Goal: Task Accomplishment & Management: Manage account settings

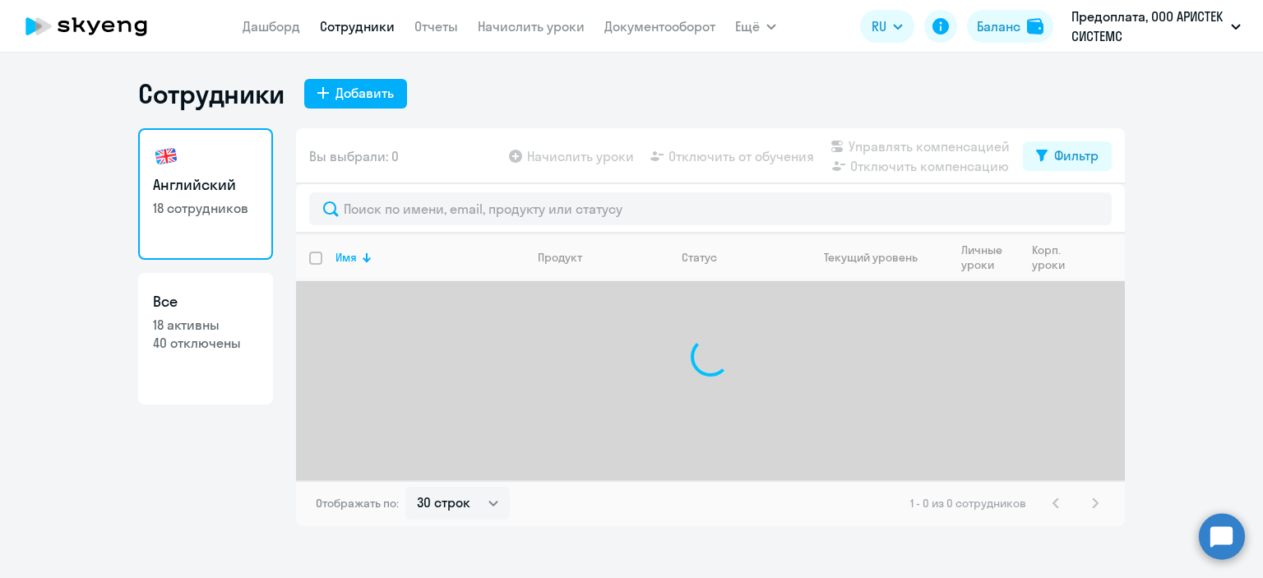
select select "30"
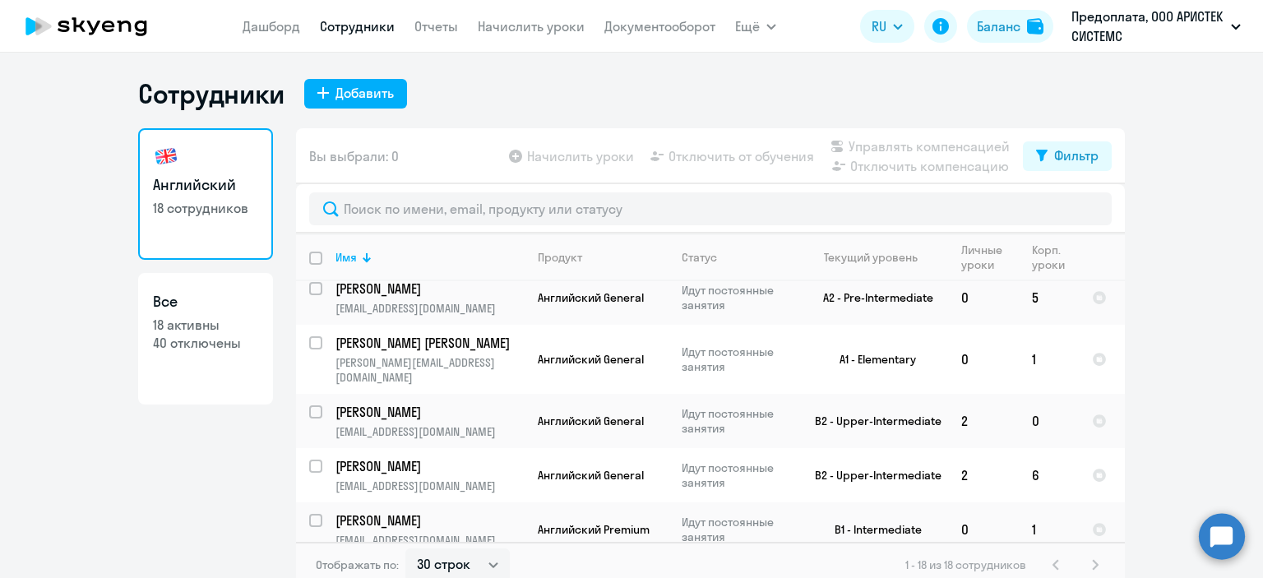
scroll to position [722, 0]
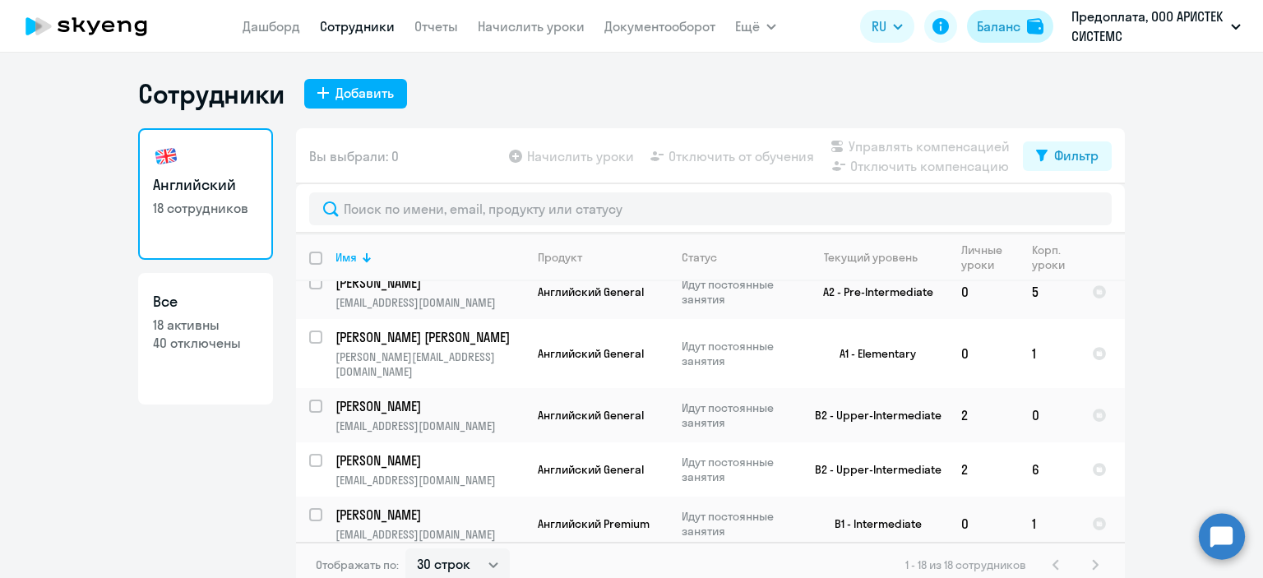
click at [1001, 30] on div "Баланс" at bounding box center [999, 26] width 44 height 20
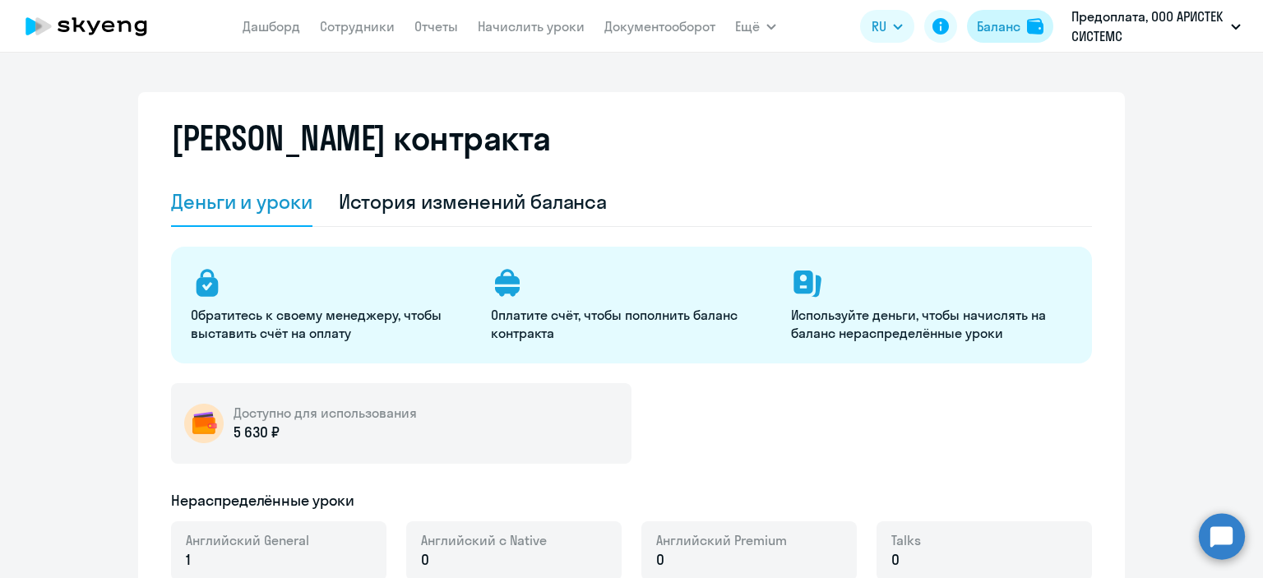
select select "english_adult_not_native_speaker"
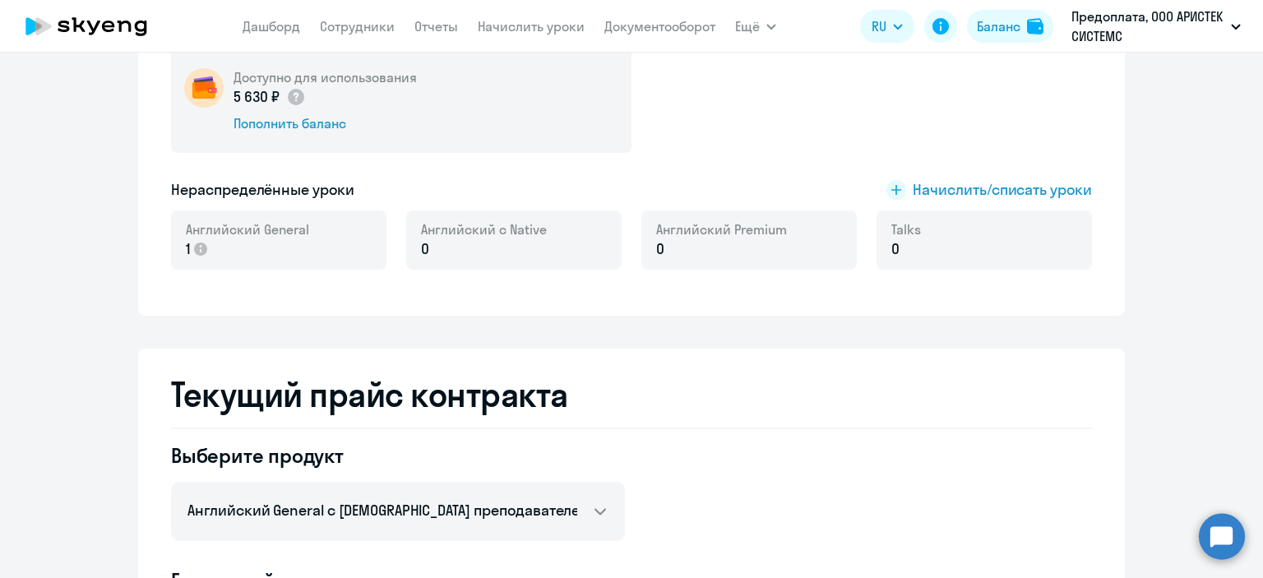
scroll to position [411, 0]
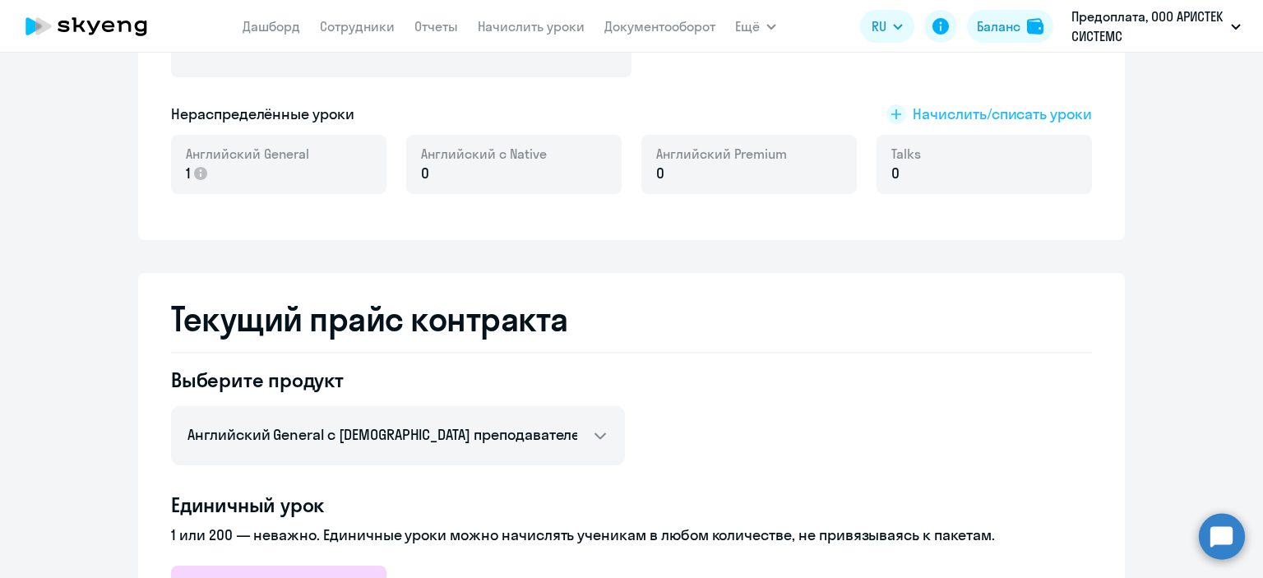
click at [954, 115] on span "Начислить/списать уроки" at bounding box center [1002, 114] width 179 height 21
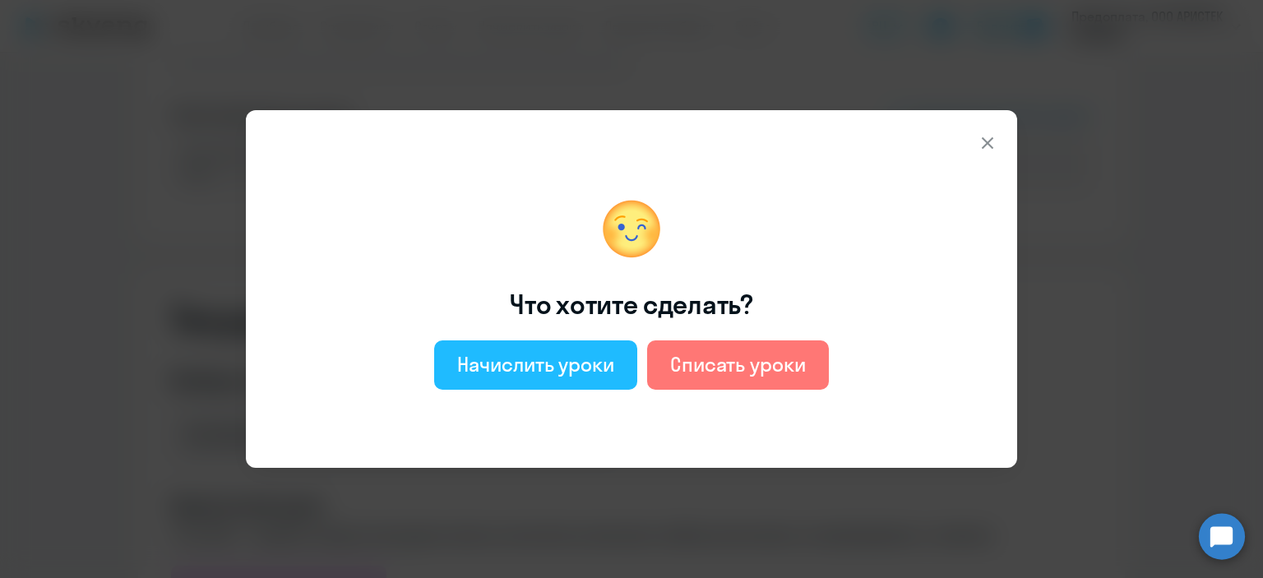
click at [529, 375] on div "Начислить уроки" at bounding box center [535, 364] width 157 height 26
select select "english_adult_not_native_speaker"
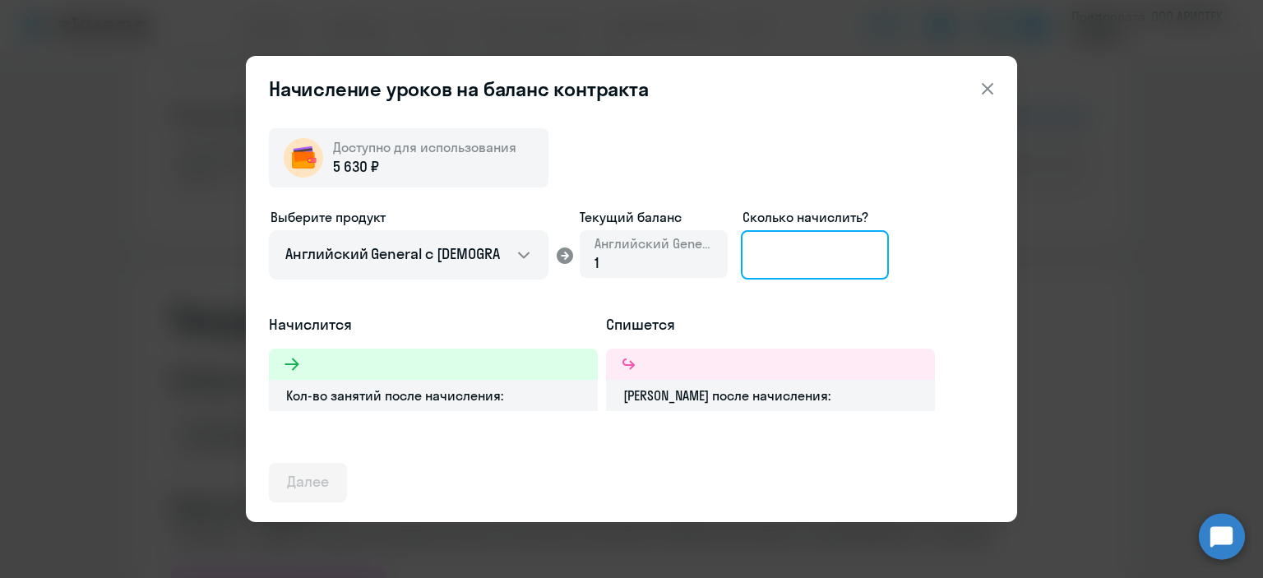
click at [766, 251] on input at bounding box center [815, 254] width 148 height 49
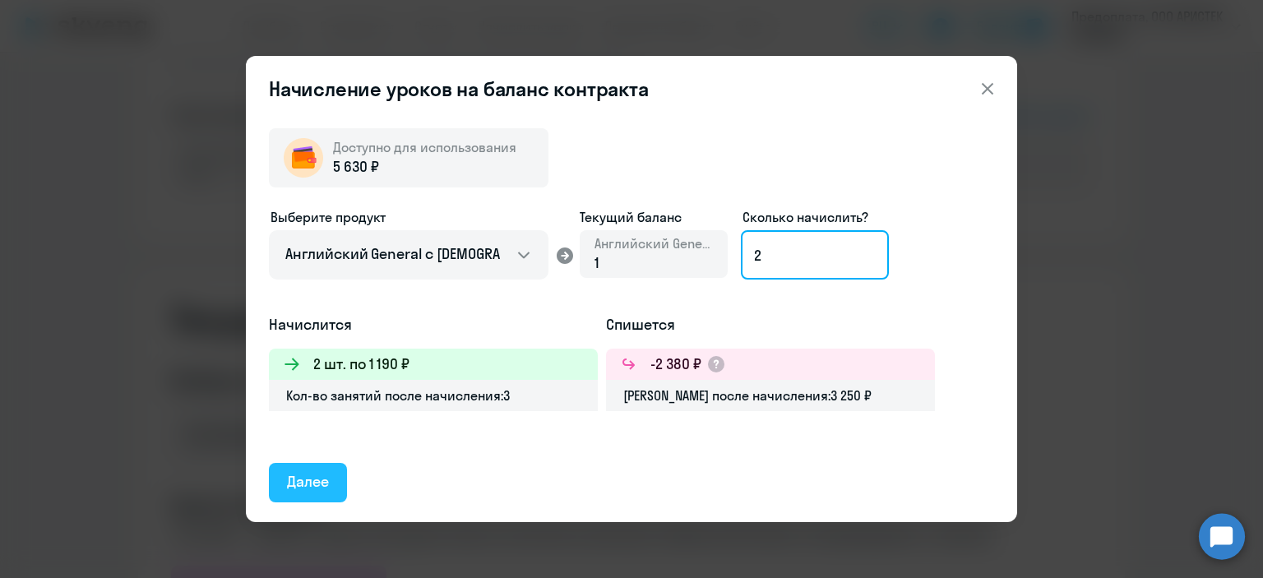
type input "2"
click at [298, 488] on div "Далее" at bounding box center [308, 481] width 42 height 21
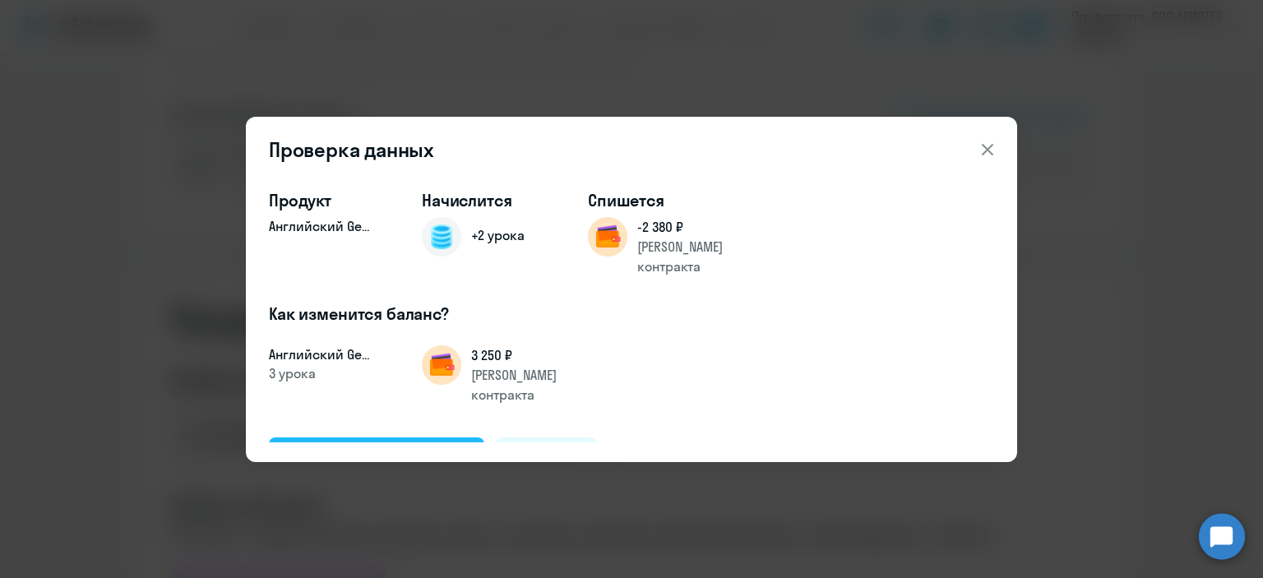
click at [375, 446] on div "Подтвердить и начислить" at bounding box center [376, 456] width 179 height 21
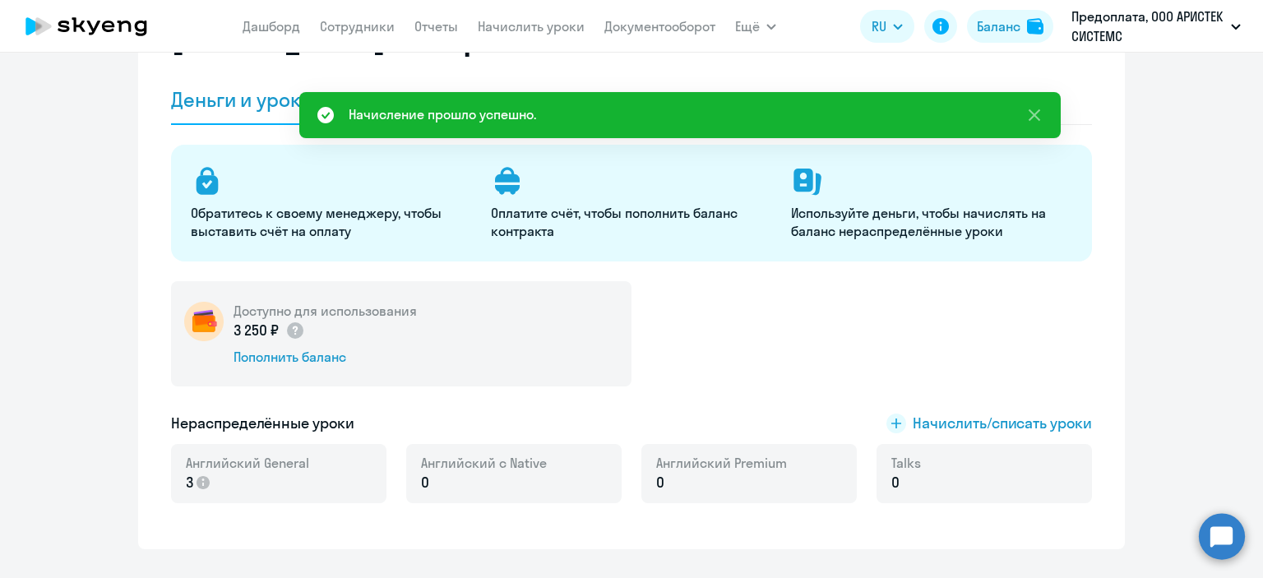
scroll to position [164, 0]
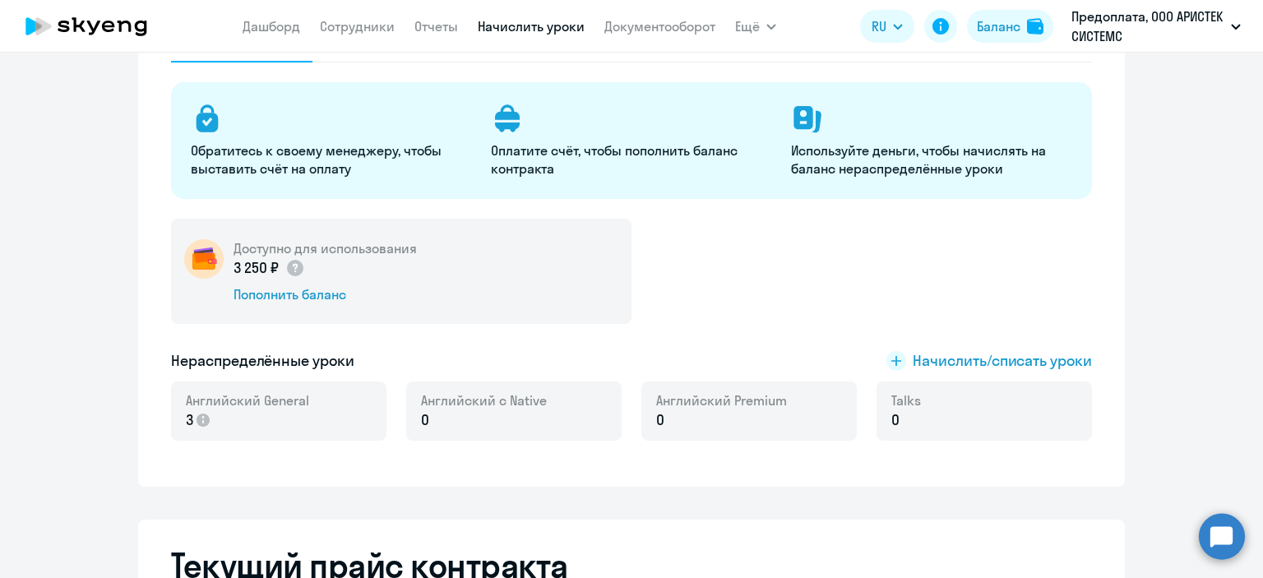
click at [536, 30] on link "Начислить уроки" at bounding box center [531, 26] width 107 height 16
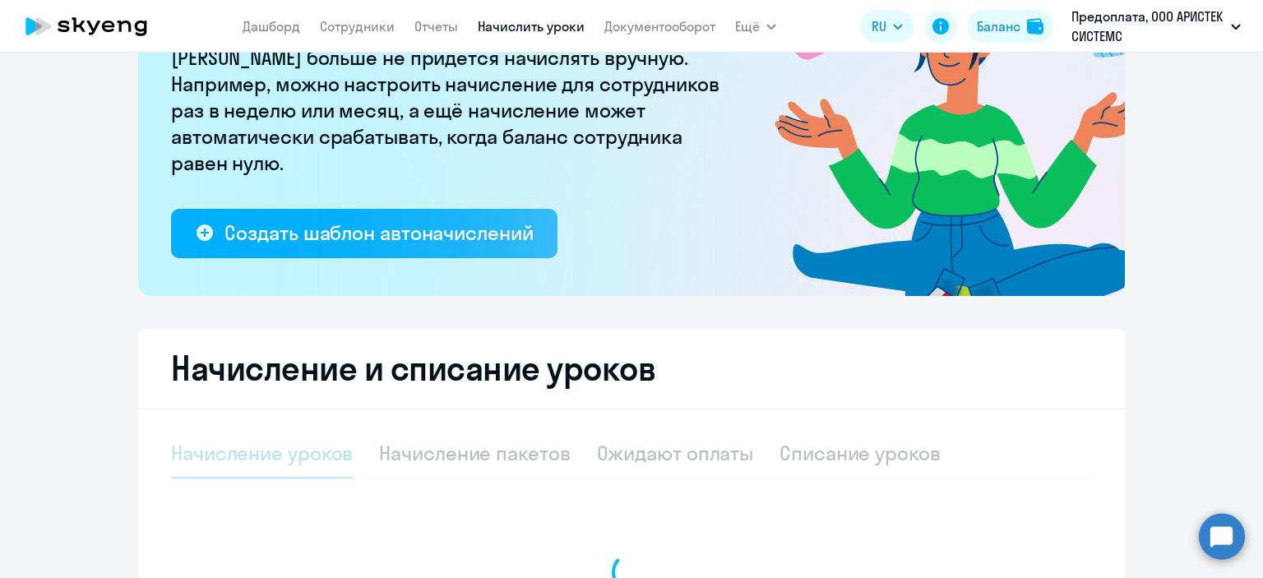
select select "10"
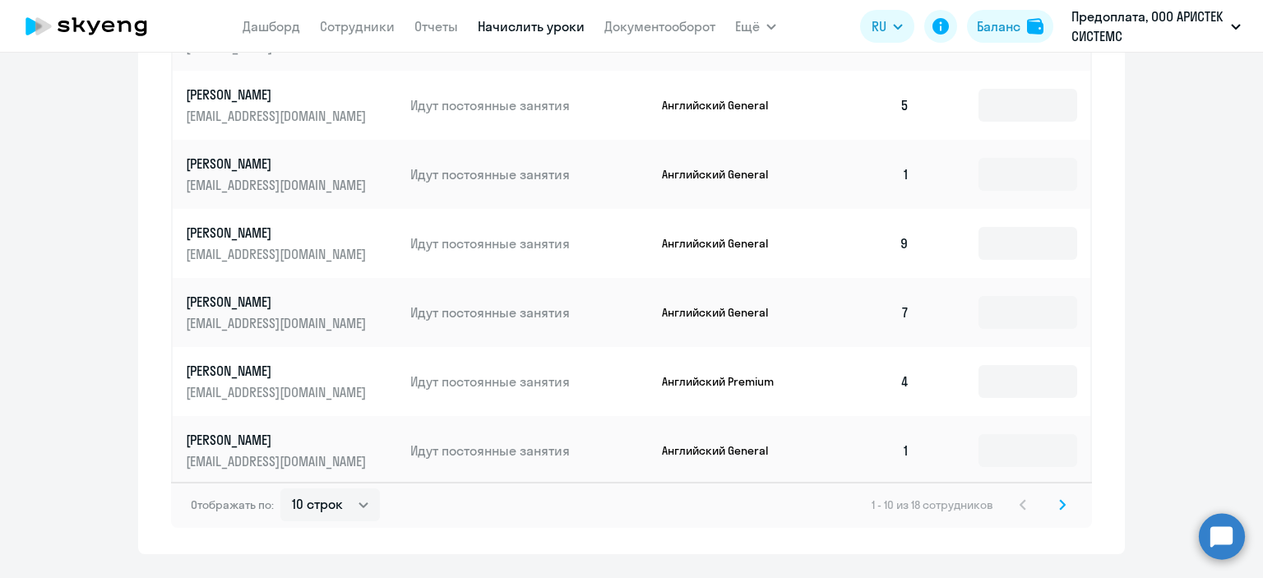
scroll to position [1069, 0]
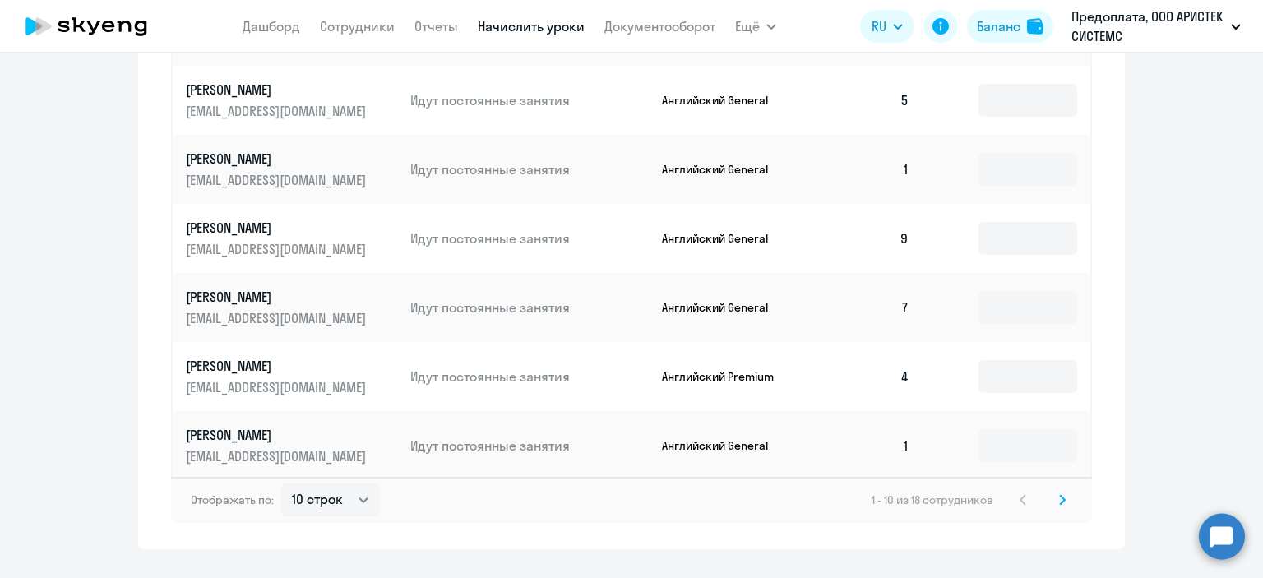
click at [1059, 494] on icon at bounding box center [1062, 500] width 7 height 12
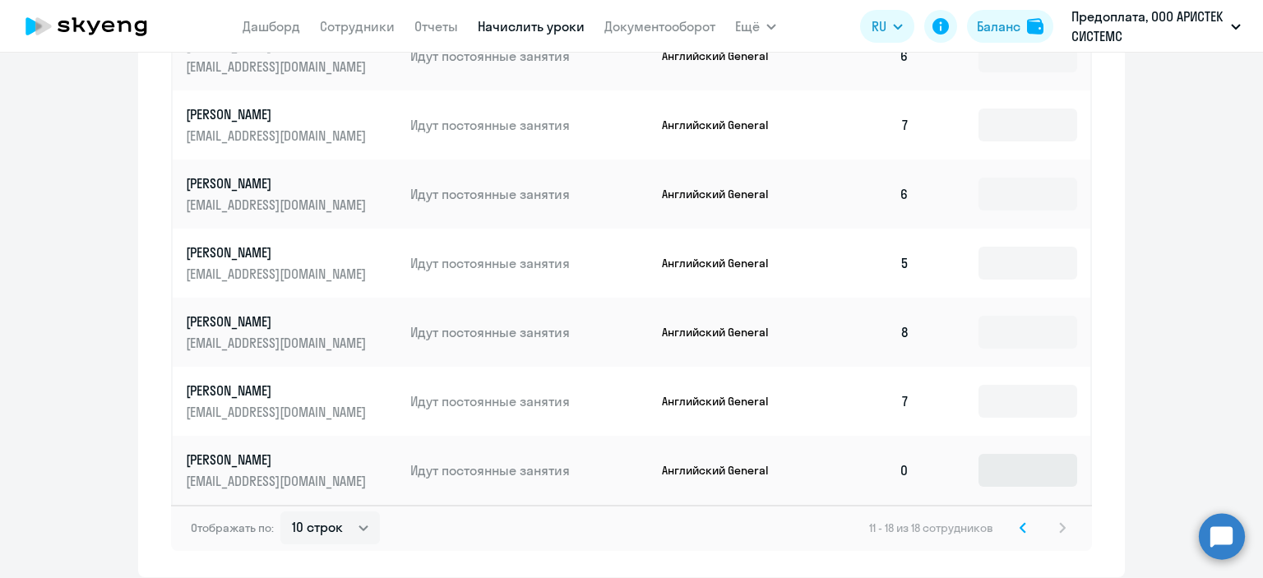
scroll to position [953, 0]
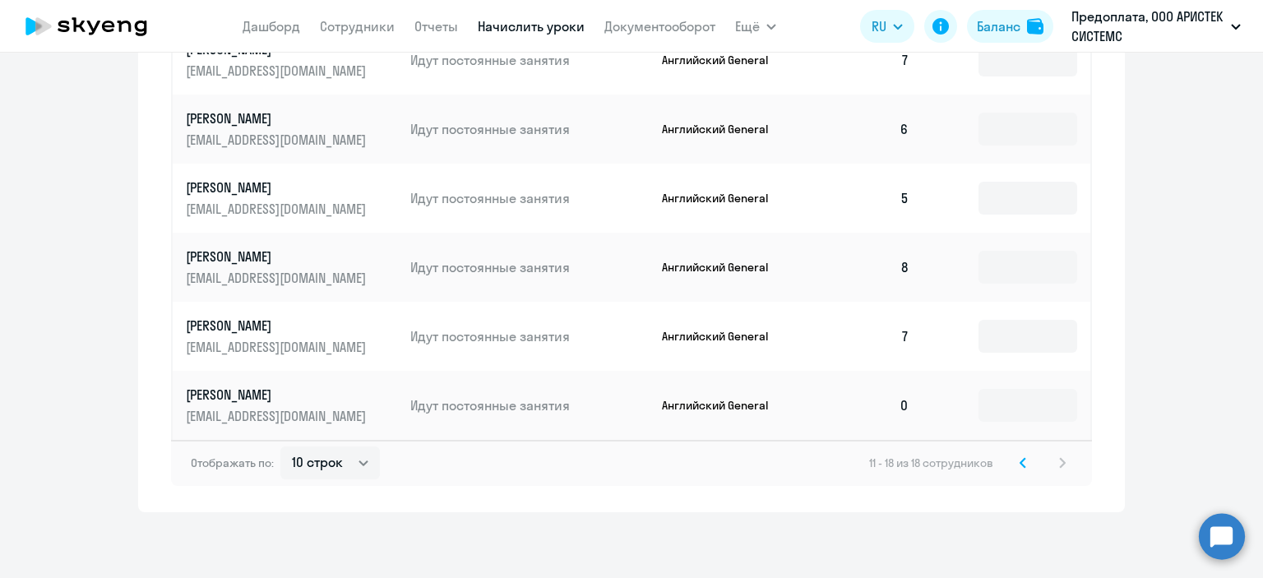
click at [1013, 460] on svg-icon at bounding box center [1023, 463] width 20 height 20
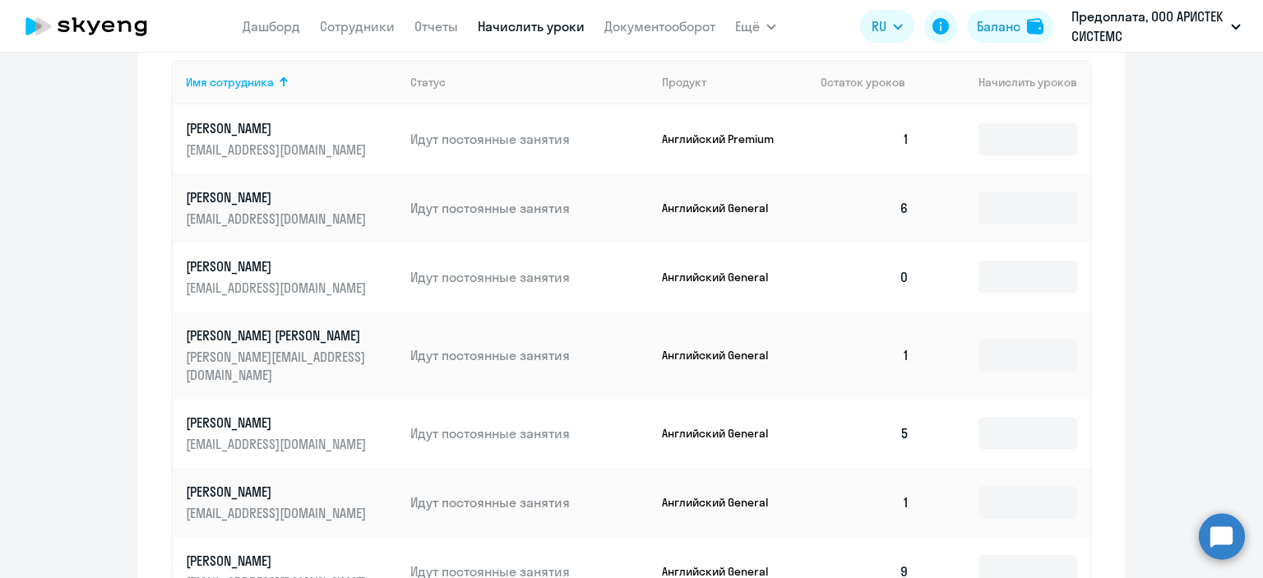
scroll to position [706, 0]
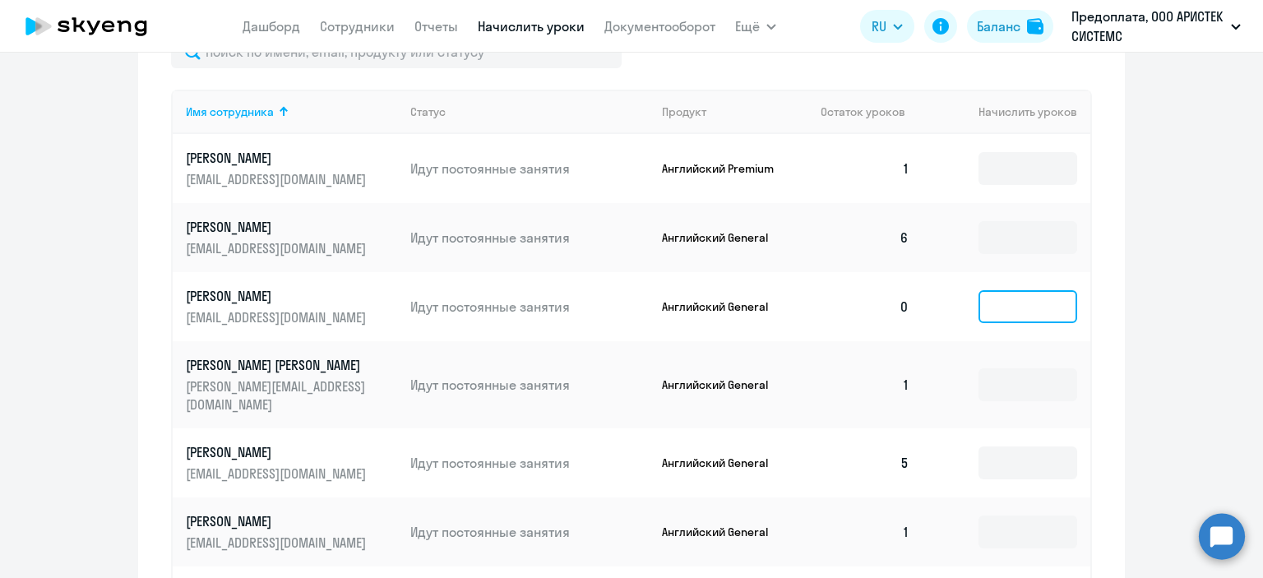
click at [1007, 293] on input at bounding box center [1027, 306] width 99 height 33
type input "2"
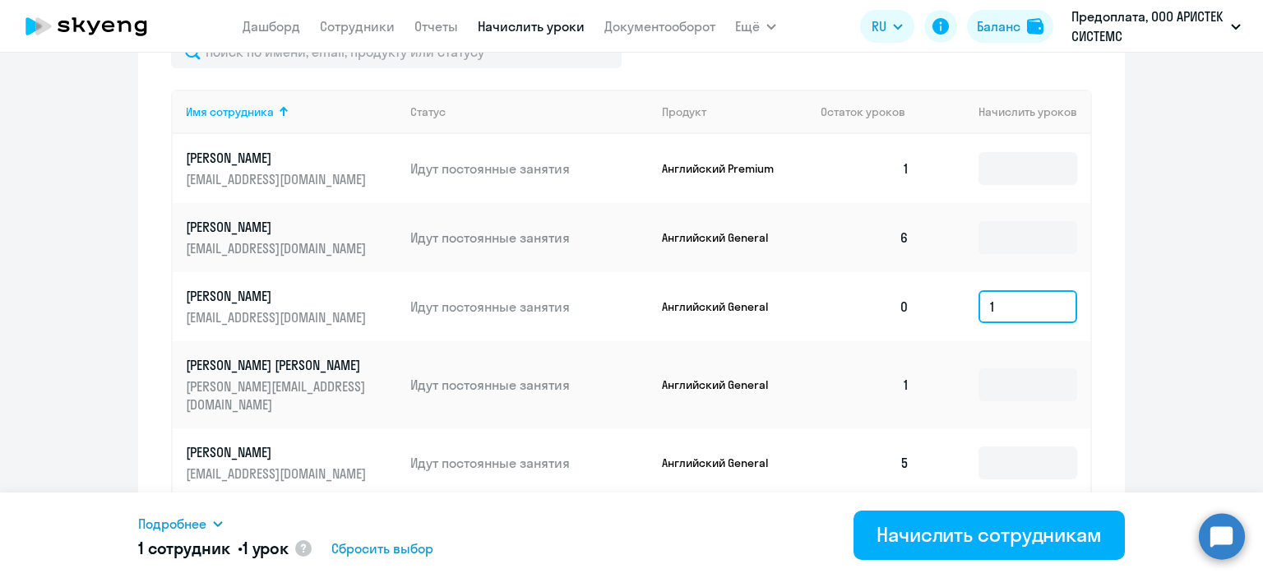
type input "1"
click at [941, 533] on div "Начислить сотрудникам" at bounding box center [988, 534] width 225 height 26
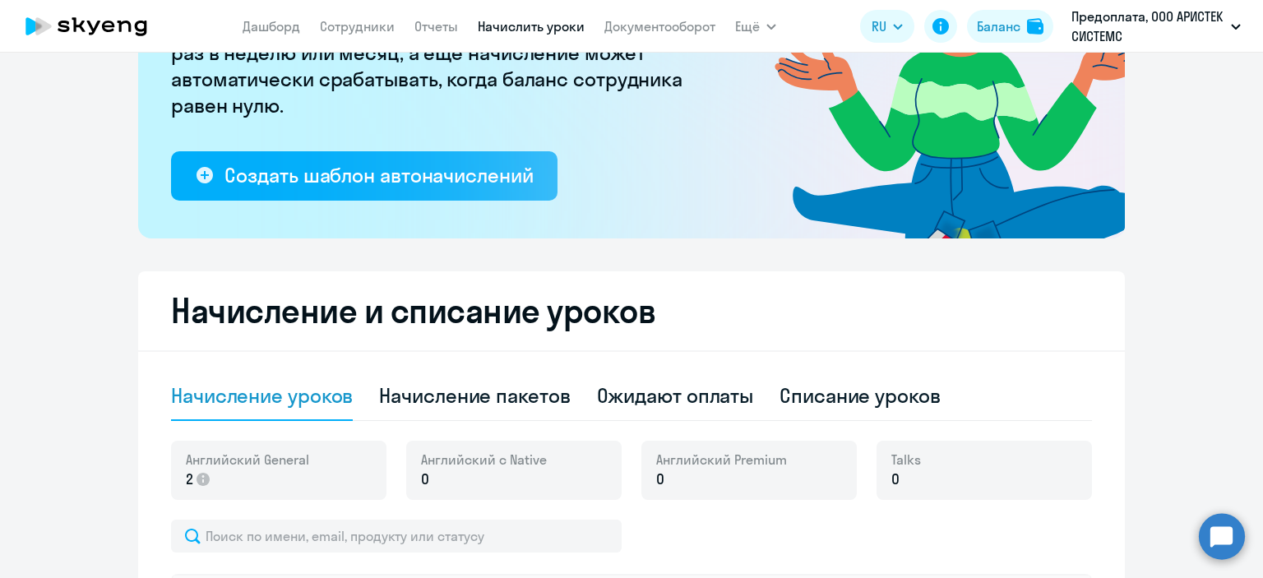
scroll to position [213, 0]
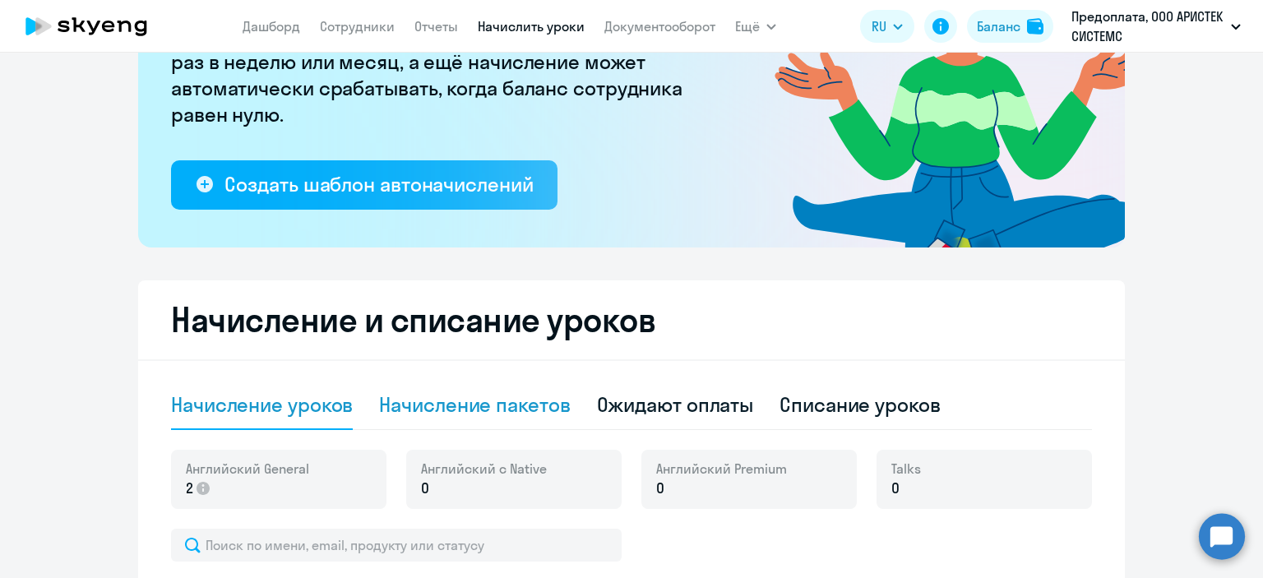
click at [487, 406] on div "Начисление пакетов" at bounding box center [474, 404] width 191 height 26
select select "10"
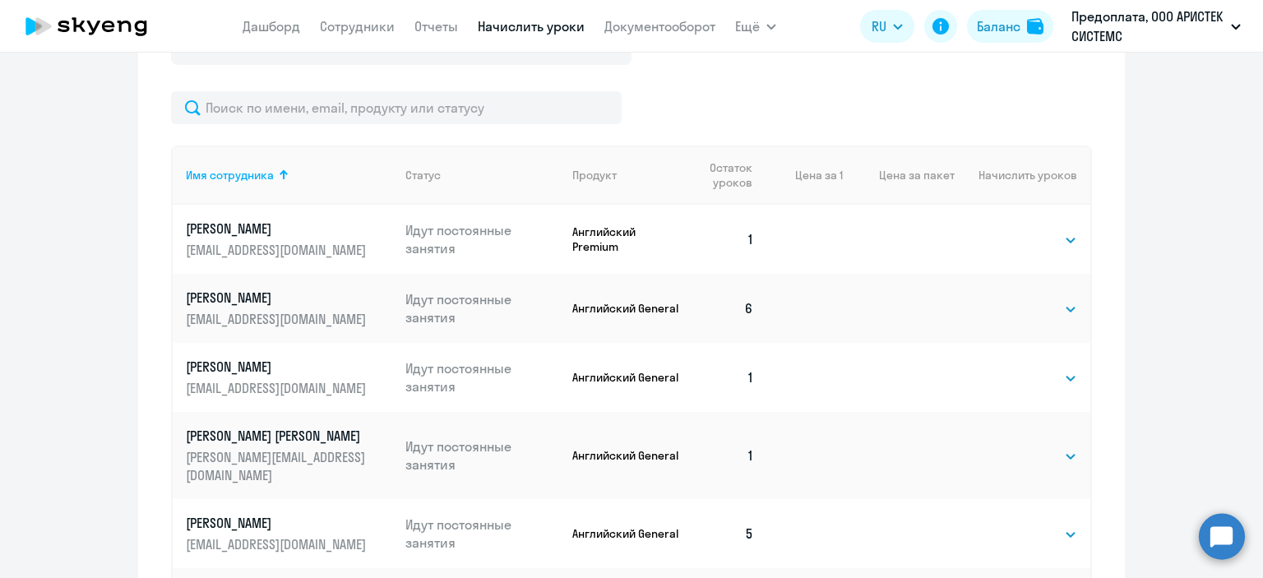
scroll to position [624, 0]
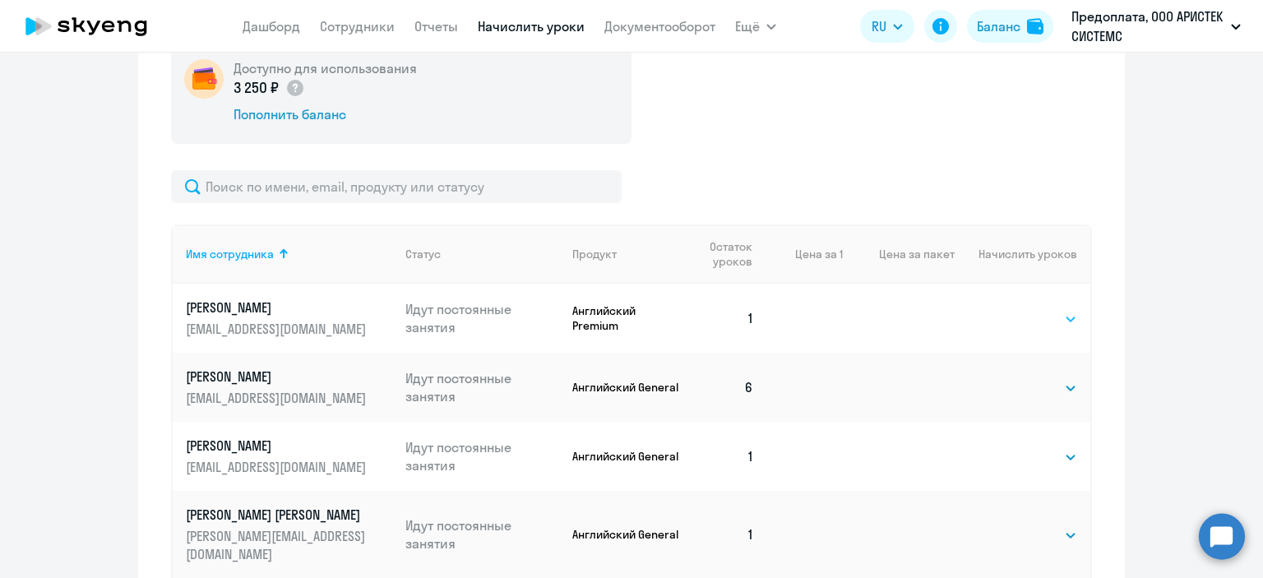
click at [1032, 317] on select "Выбрать 4 8 16 32 64 96 128" at bounding box center [1043, 319] width 67 height 20
select select "8"
click at [1010, 309] on select "Выбрать 4 8 16 32 64 96 128" at bounding box center [1043, 319] width 67 height 20
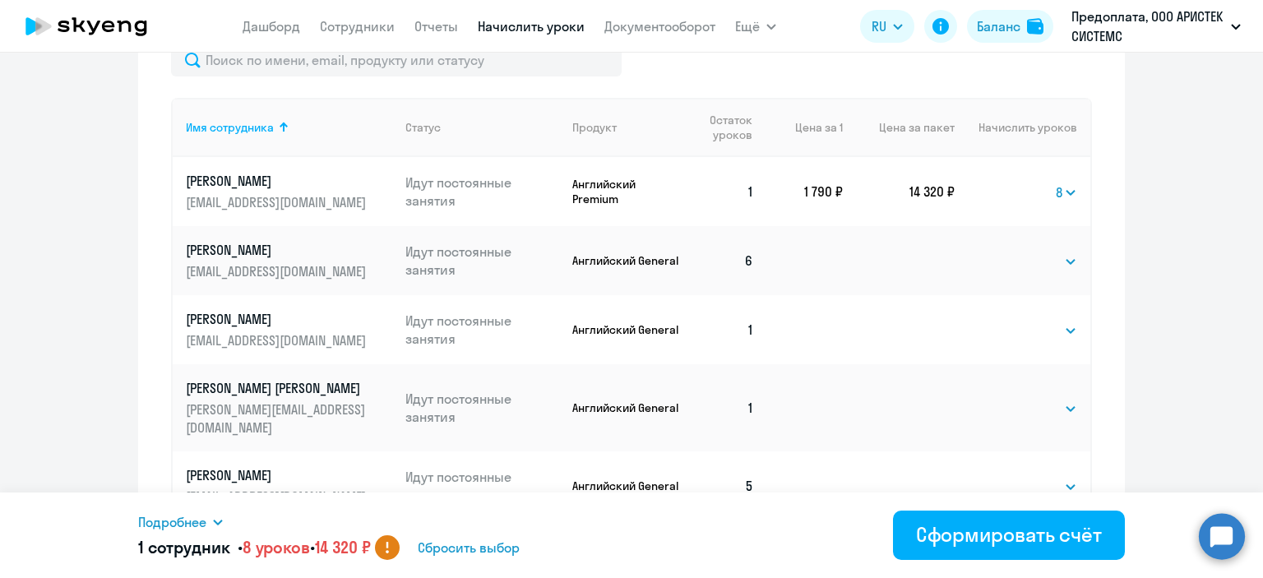
scroll to position [788, 0]
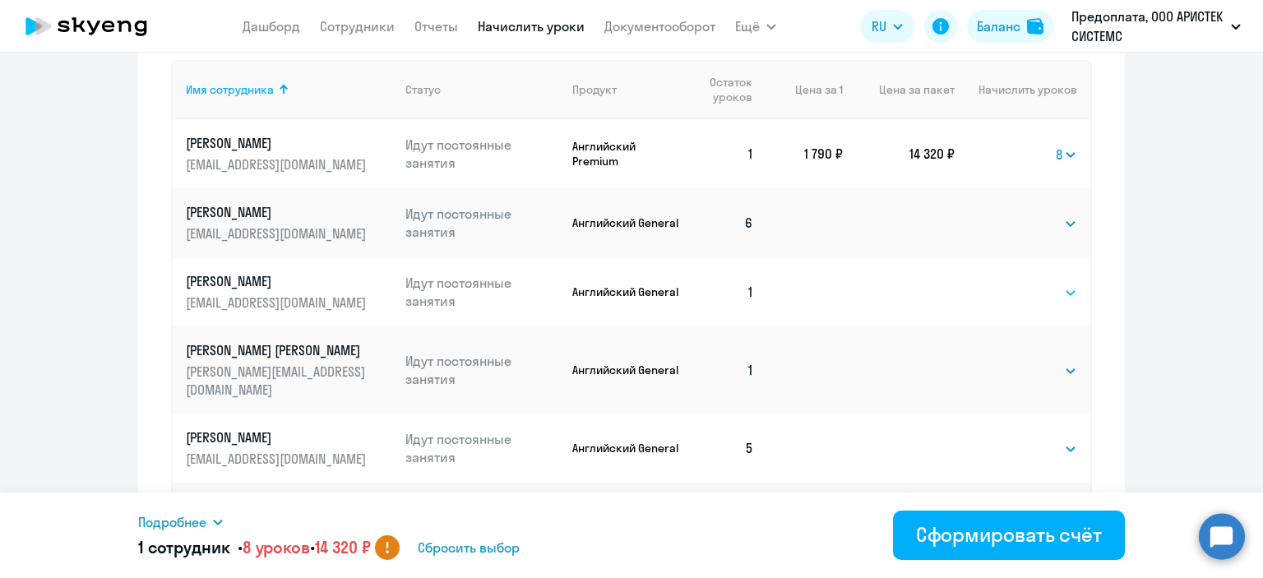
click at [1027, 294] on select "Выбрать 4 8 16 32 64 96 128" at bounding box center [1043, 293] width 67 height 20
select select "8"
click at [1010, 283] on select "Выбрать 4 8 16 32 64 96 128" at bounding box center [1043, 293] width 67 height 20
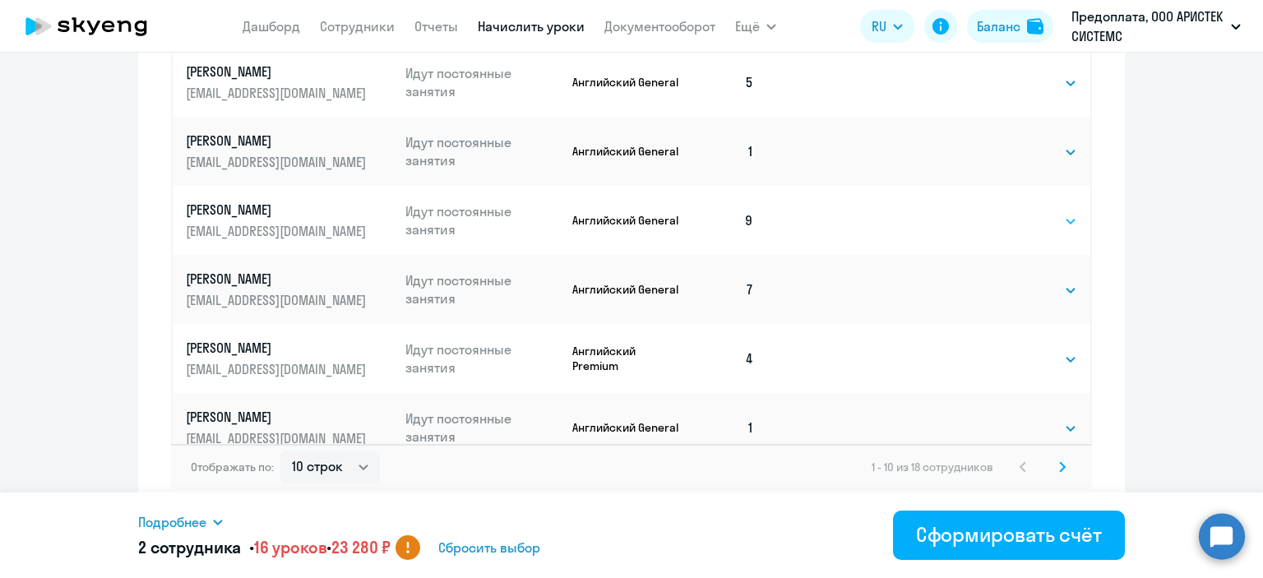
scroll to position [1158, 0]
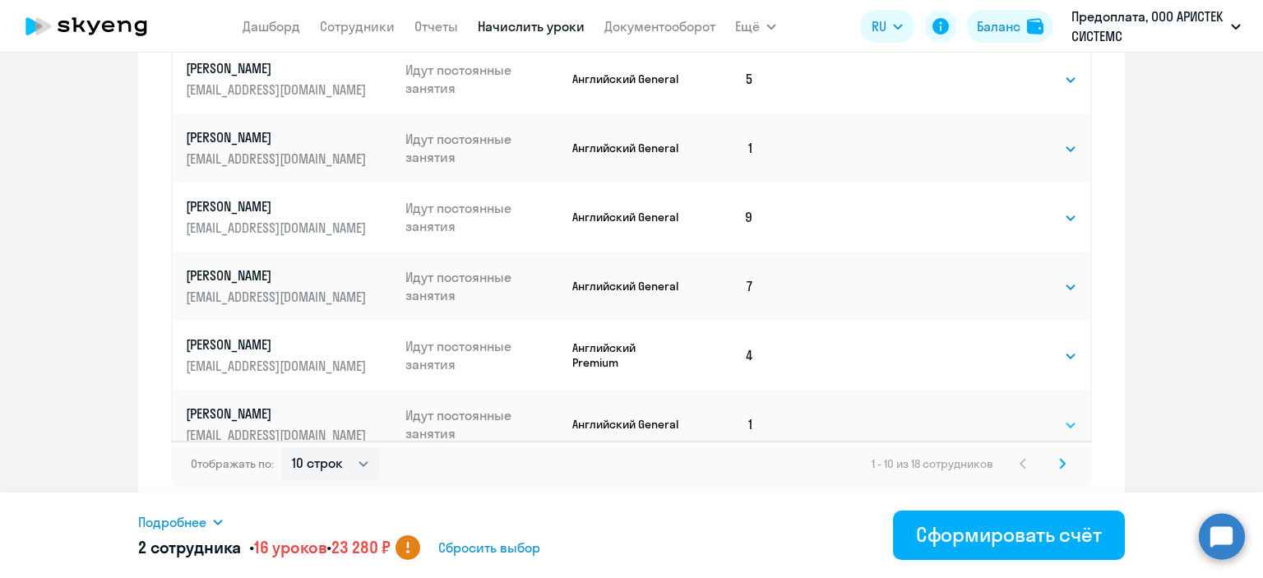
click at [1015, 415] on select "Выбрать 4 8 16 32 64 96 128" at bounding box center [1043, 425] width 67 height 20
select select "8"
click at [1010, 415] on select "Выбрать 4 8 16 32 64 96 128" at bounding box center [1043, 425] width 67 height 20
click at [1059, 463] on icon at bounding box center [1062, 464] width 7 height 12
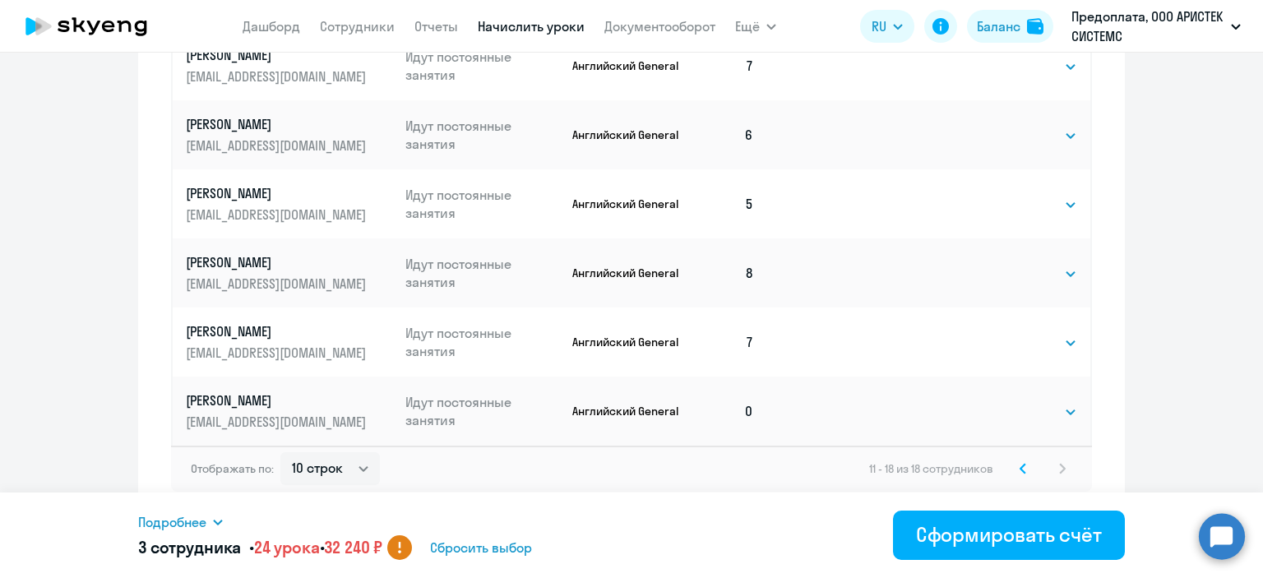
scroll to position [1020, 0]
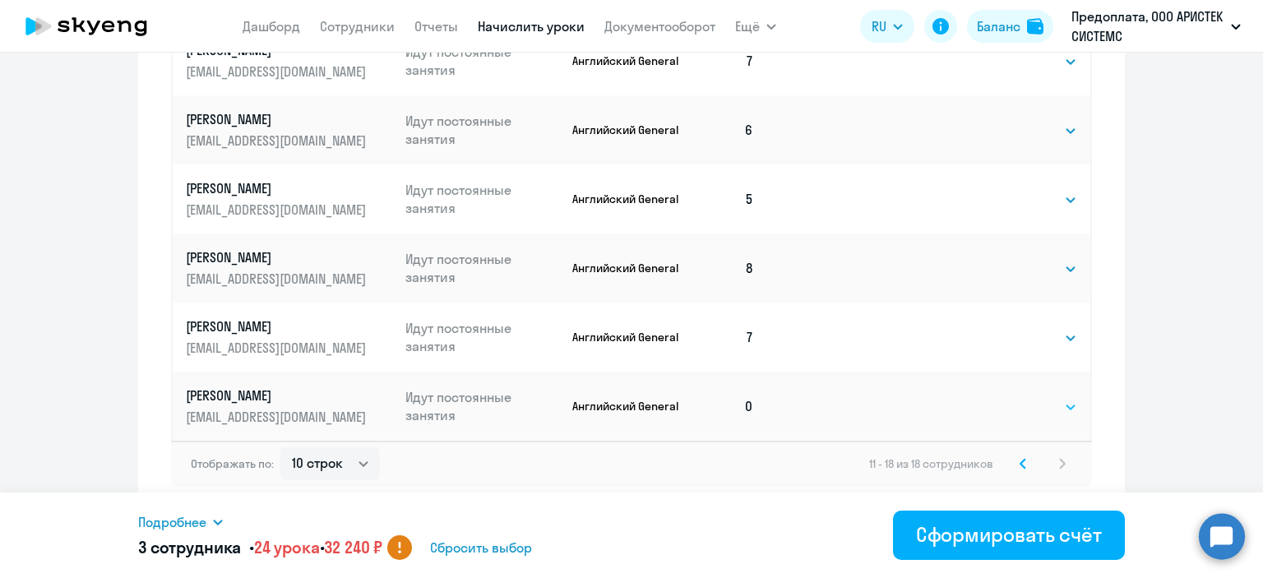
click at [1035, 407] on select "Выбрать 4 8 16 32 64 96 128" at bounding box center [1043, 407] width 67 height 20
select select "8"
click at [1010, 397] on select "Выбрать 4 8 16 32 64 96 128" at bounding box center [1043, 407] width 67 height 20
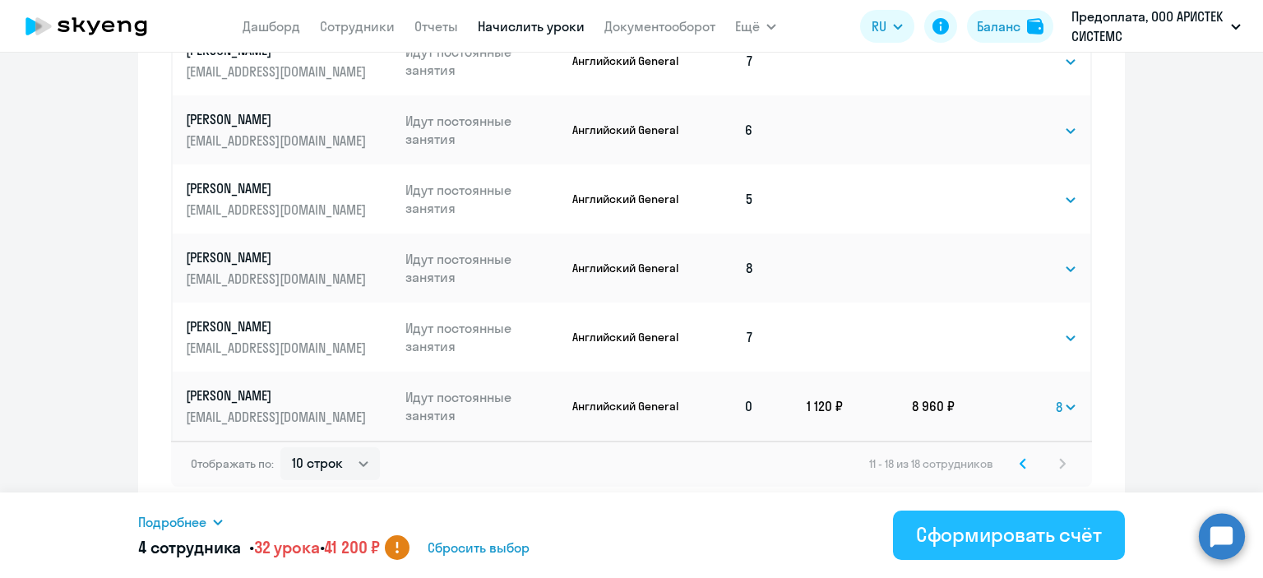
click at [976, 535] on div "Сформировать счёт" at bounding box center [1009, 534] width 186 height 26
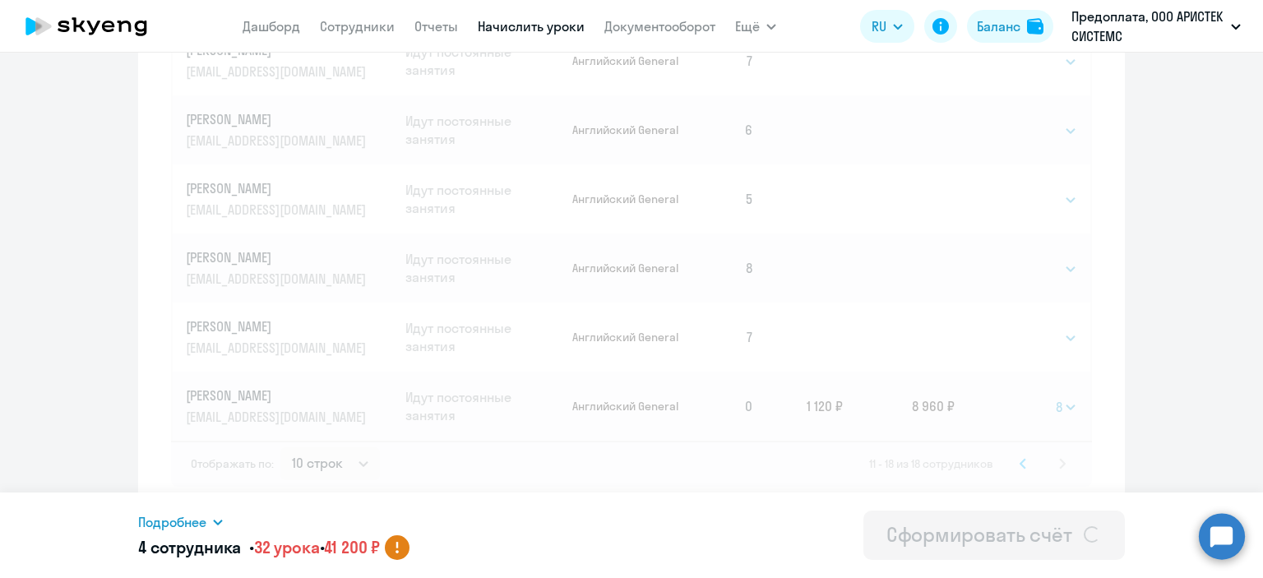
select select
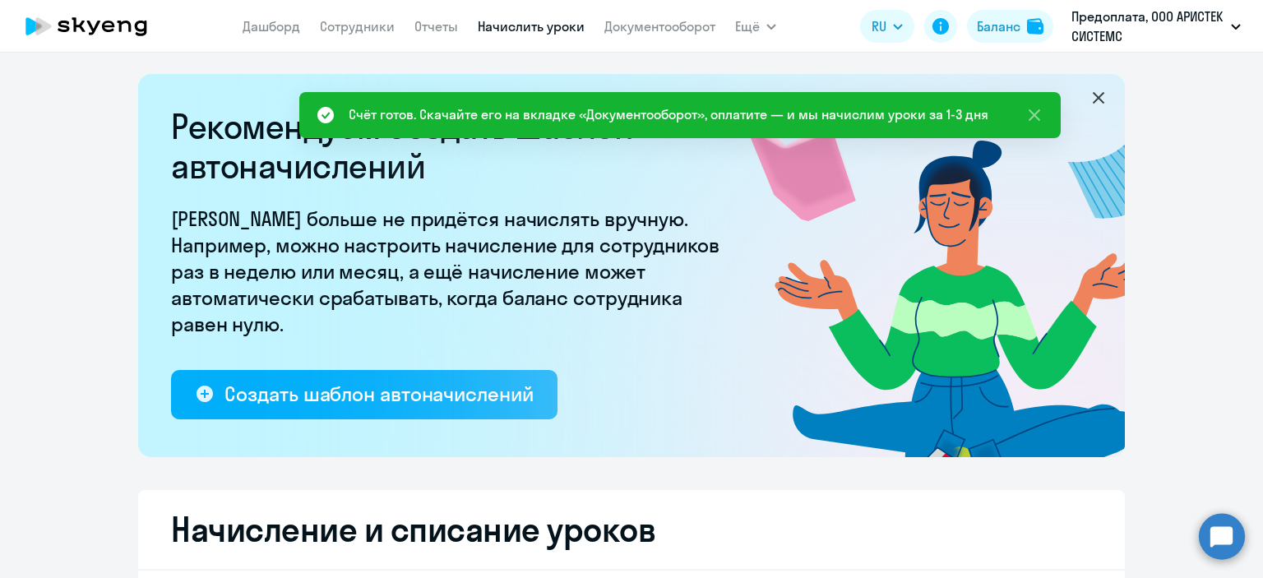
scroll to position [0, 0]
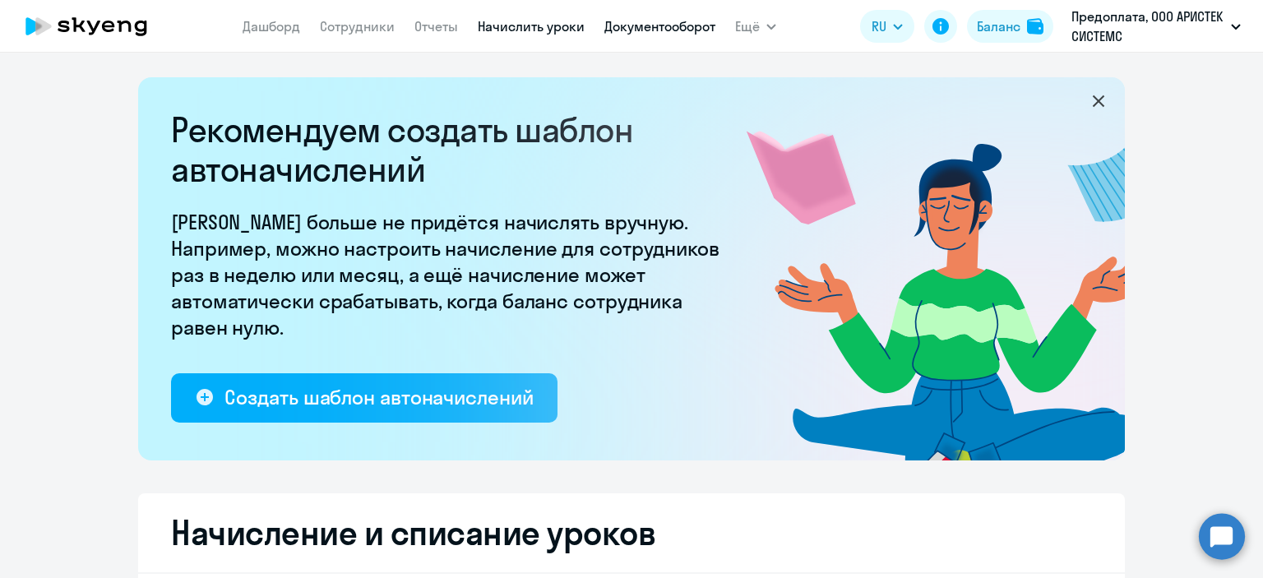
click at [659, 22] on link "Документооборот" at bounding box center [659, 26] width 111 height 16
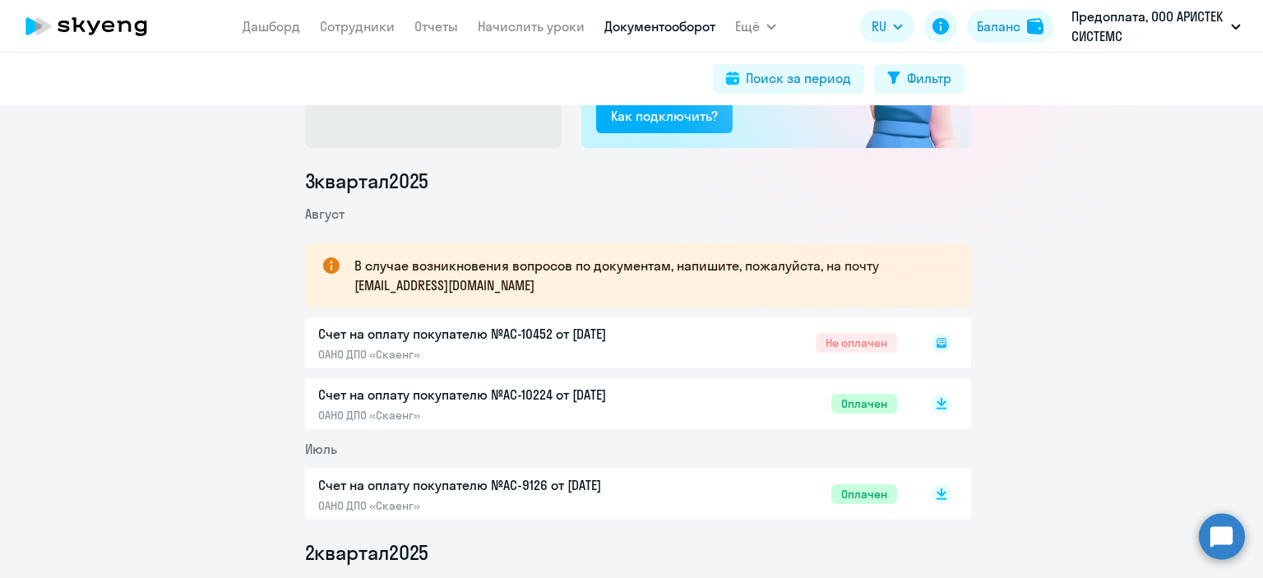
scroll to position [164, 0]
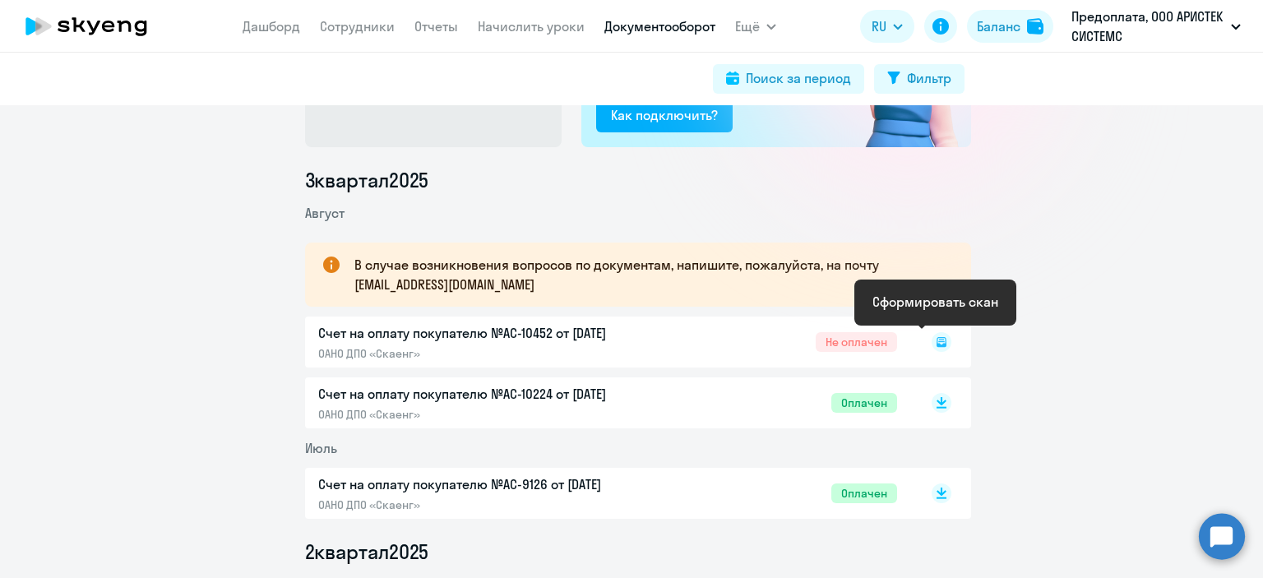
click at [932, 338] on rect at bounding box center [942, 342] width 20 height 20
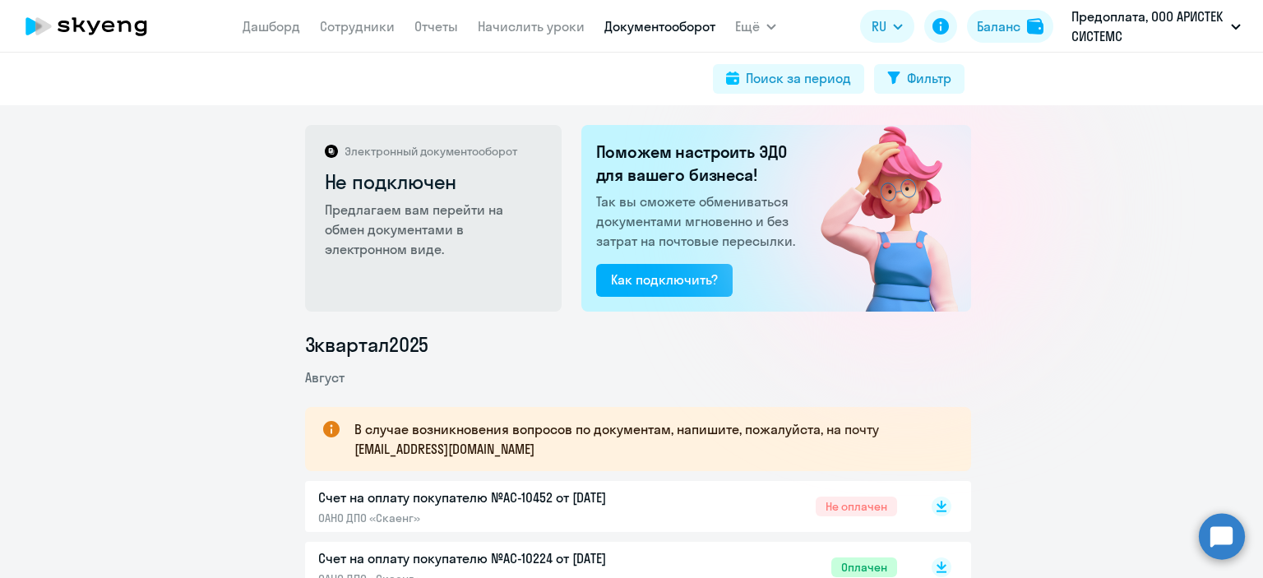
click at [875, 509] on span "Не оплачен" at bounding box center [856, 507] width 81 height 20
